Goal: Find specific page/section: Find specific page/section

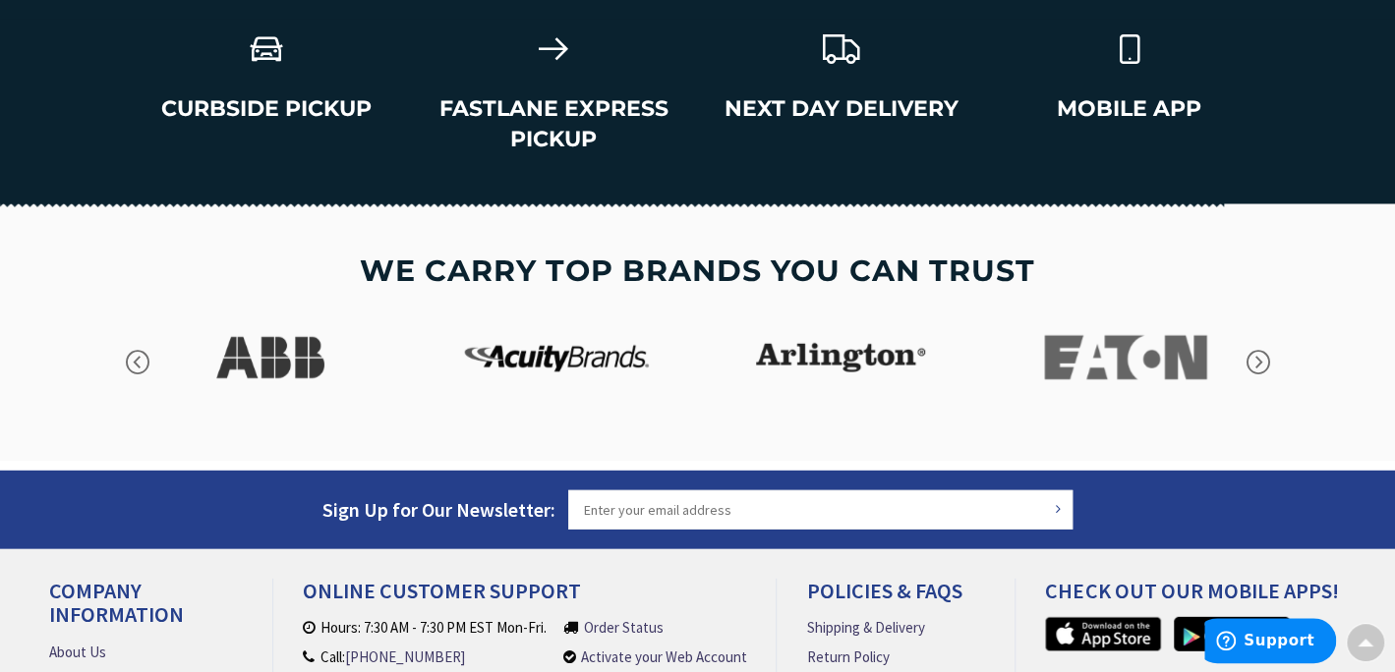
scroll to position [2972, 0]
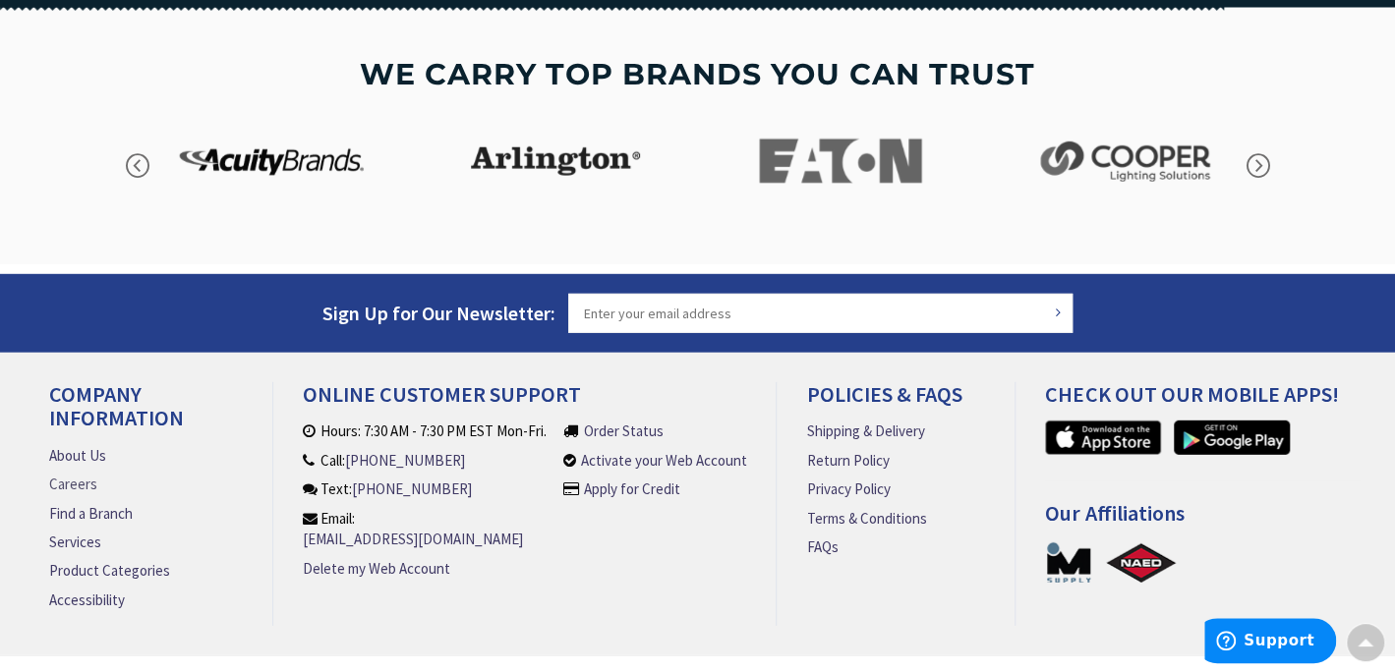
click at [84, 476] on link "Careers" at bounding box center [73, 484] width 48 height 21
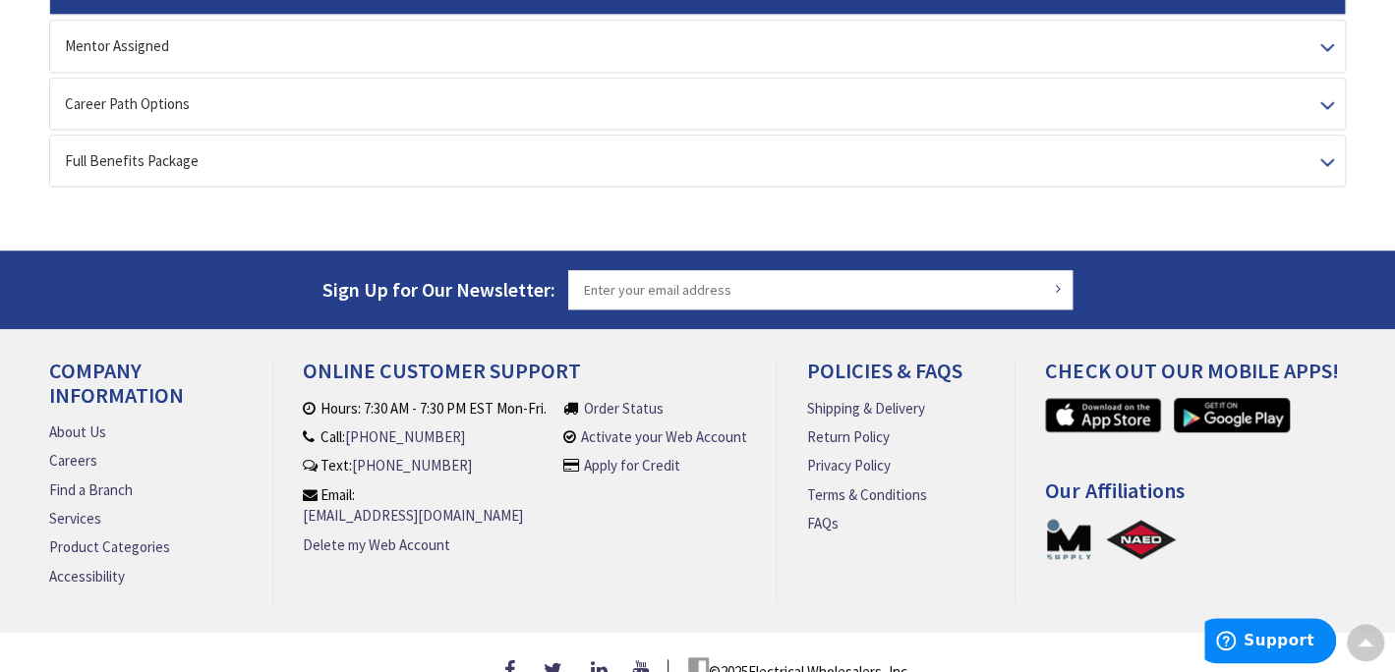
scroll to position [688, 0]
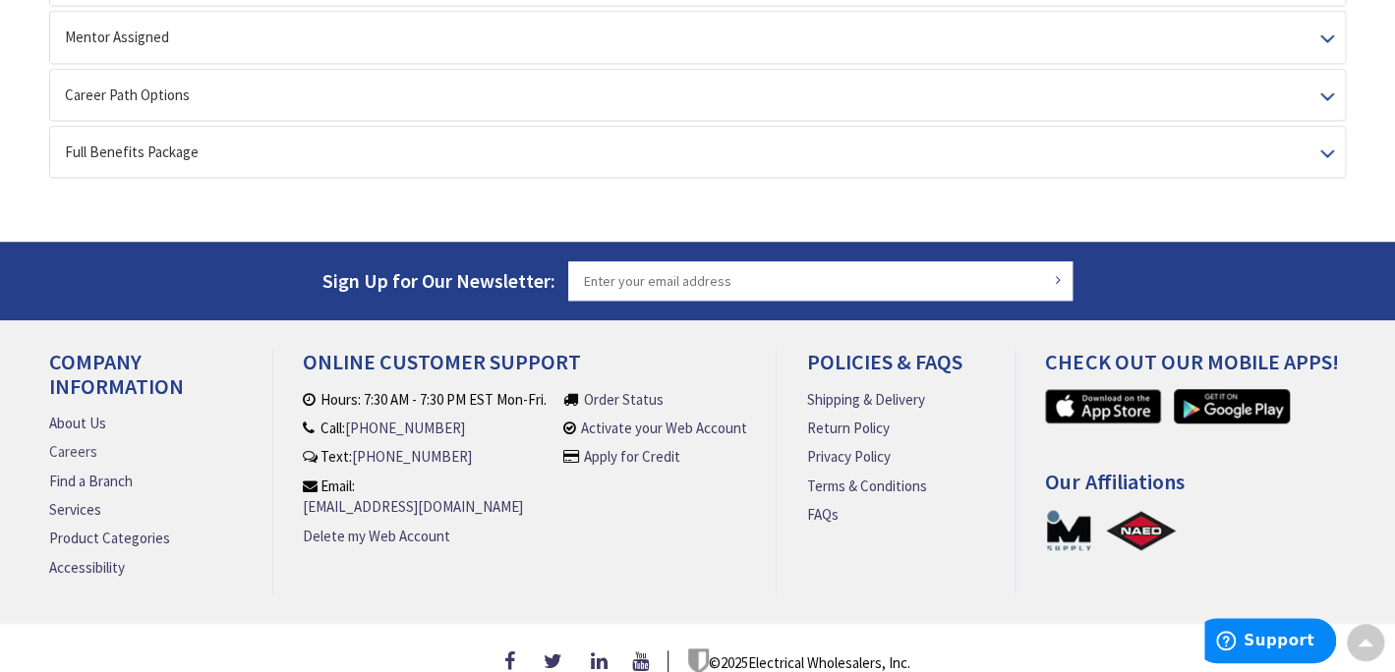
click at [71, 454] on link "Careers" at bounding box center [73, 451] width 48 height 21
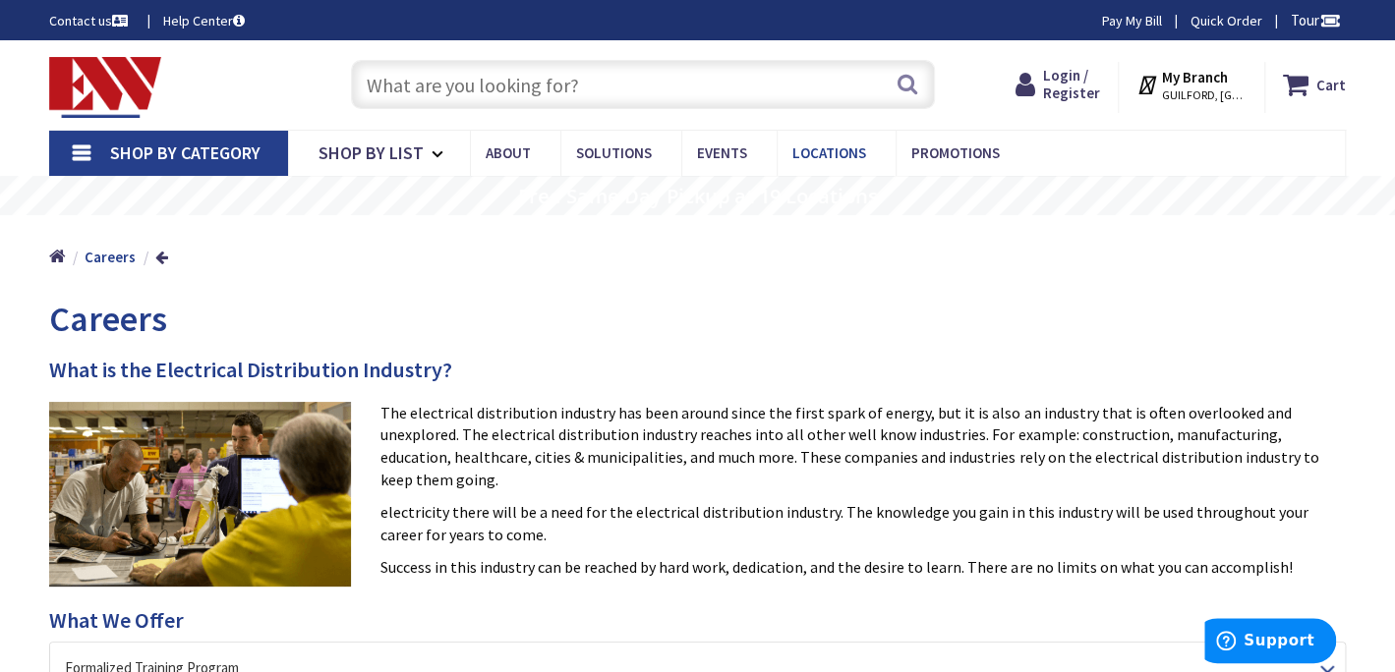
click at [812, 151] on span "Locations" at bounding box center [829, 153] width 74 height 19
click at [813, 151] on span "Locations" at bounding box center [829, 153] width 74 height 19
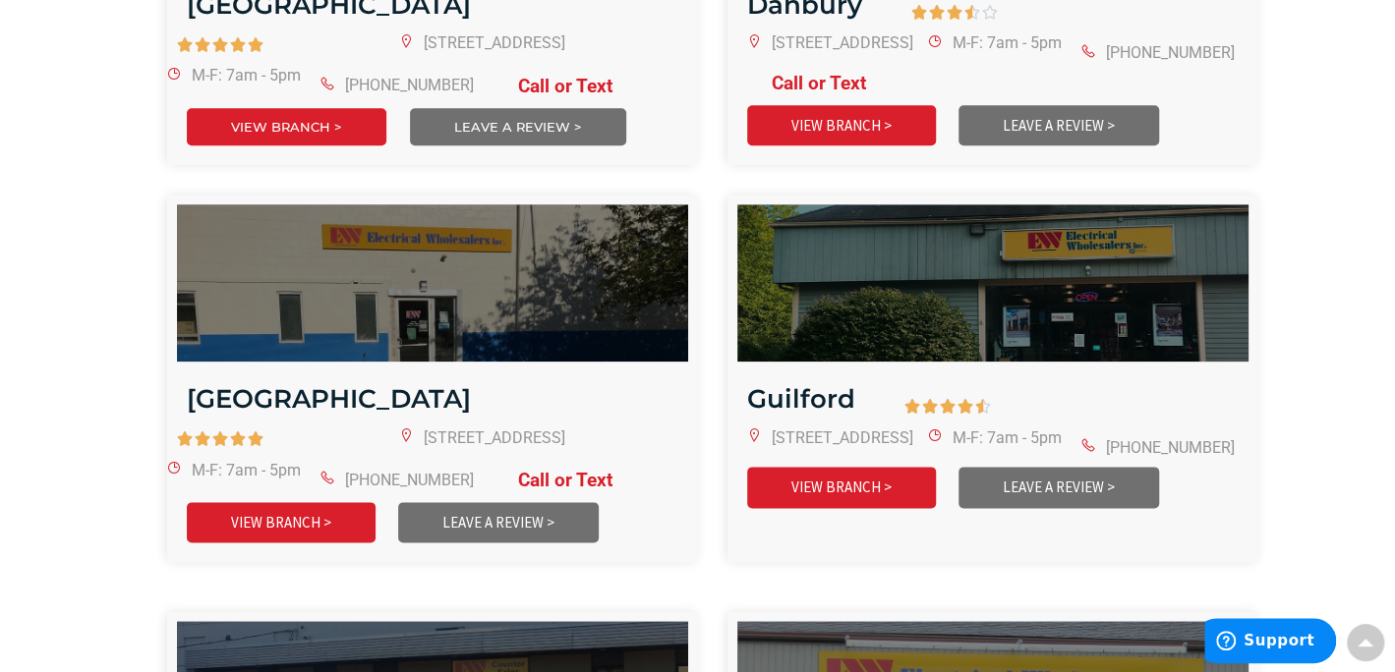
scroll to position [1179, 0]
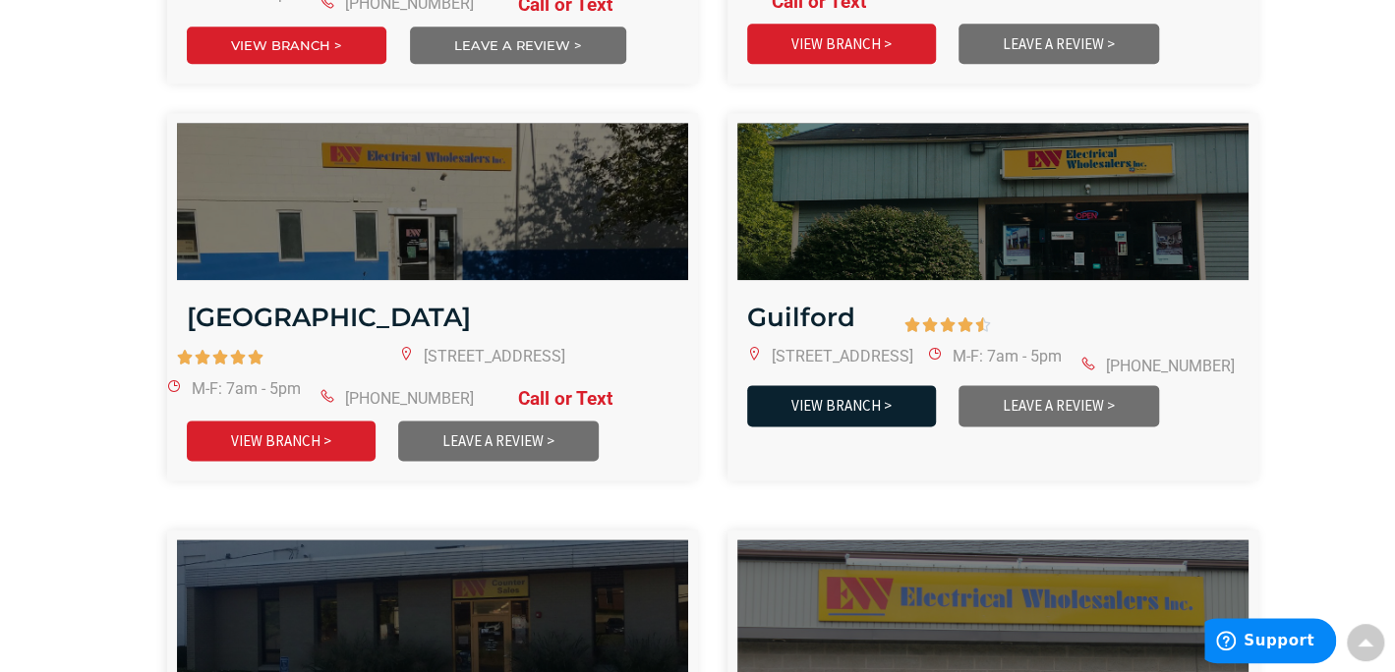
click at [819, 405] on link "VIEW BRANCH >" at bounding box center [841, 405] width 189 height 40
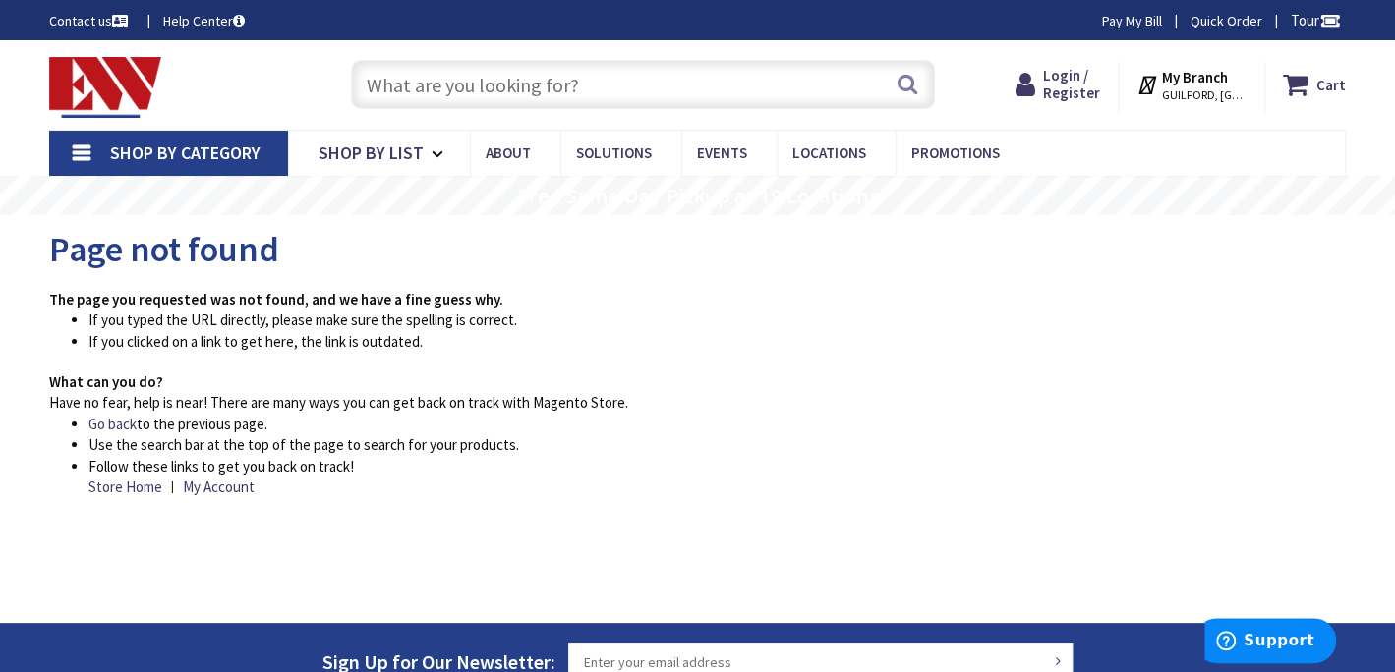
scroll to position [295, 0]
